Goal: Information Seeking & Learning: Learn about a topic

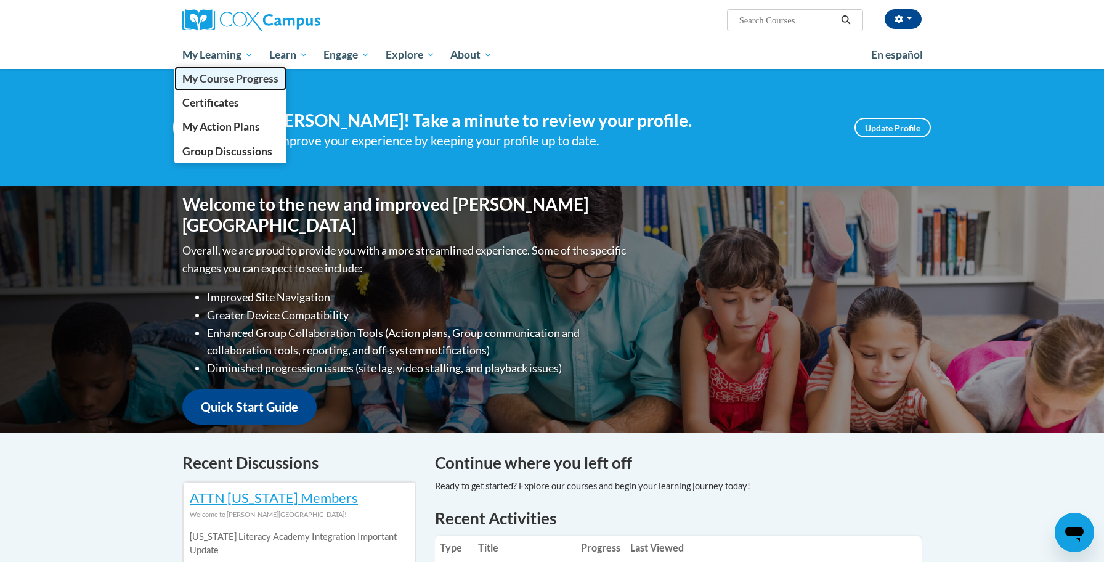
click at [249, 78] on span "My Course Progress" at bounding box center [230, 78] width 96 height 13
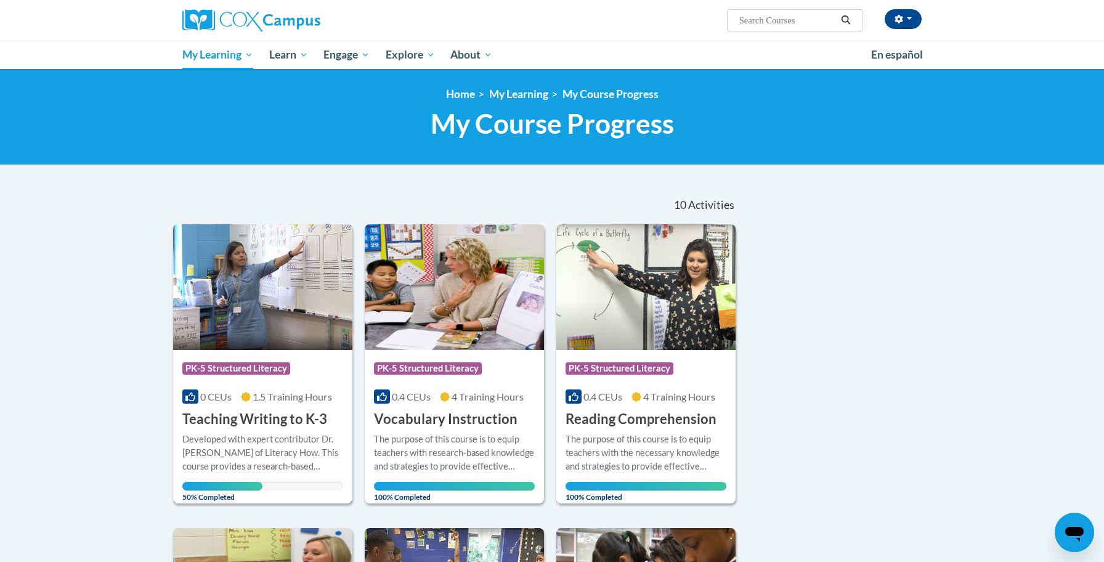
click at [207, 352] on div "Course Category: PK-5 Structured Literacy 0 CEUs 1.5 Training Hours COURSE Teac…" at bounding box center [262, 389] width 179 height 79
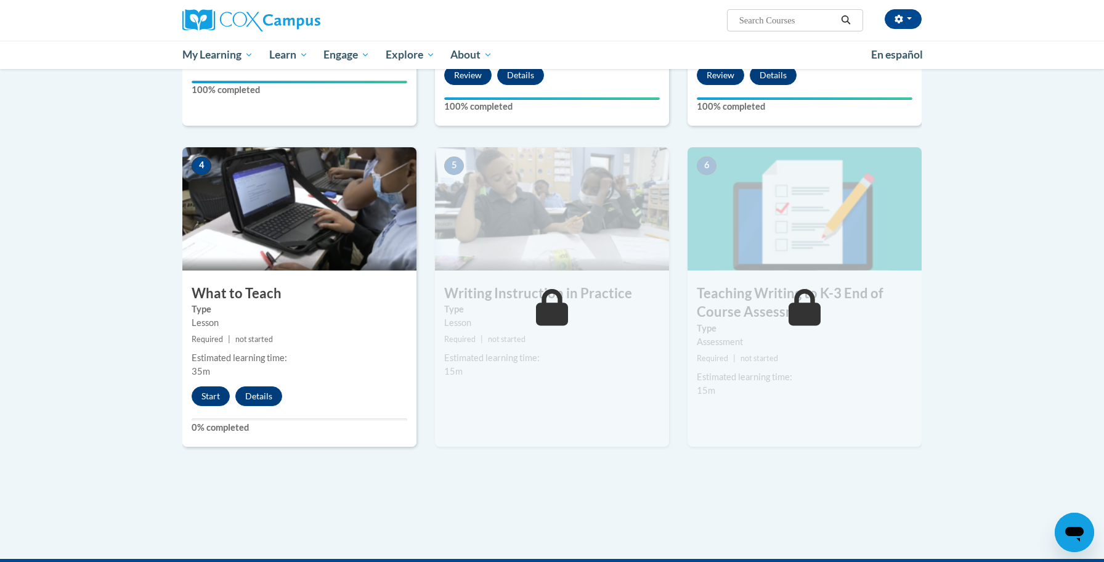
scroll to position [536, 0]
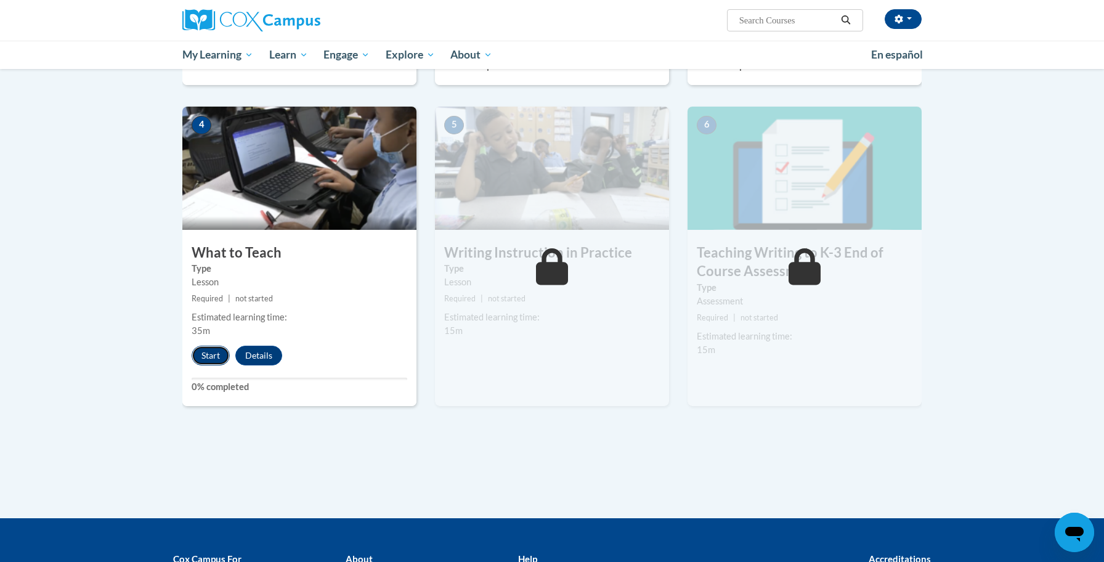
click at [212, 352] on button "Start" at bounding box center [211, 356] width 38 height 20
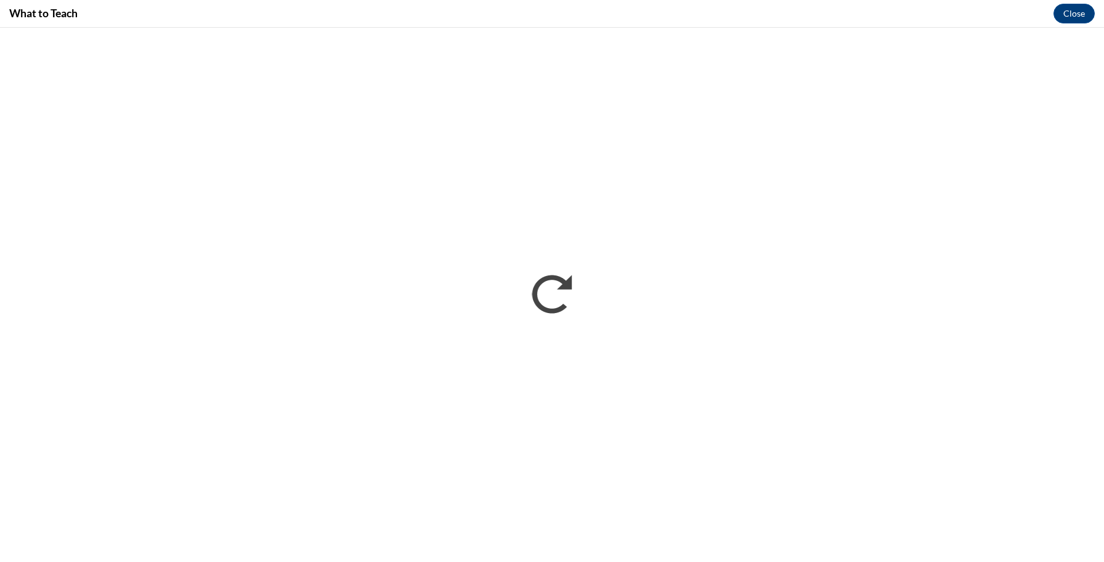
scroll to position [0, 0]
